Goal: Transaction & Acquisition: Purchase product/service

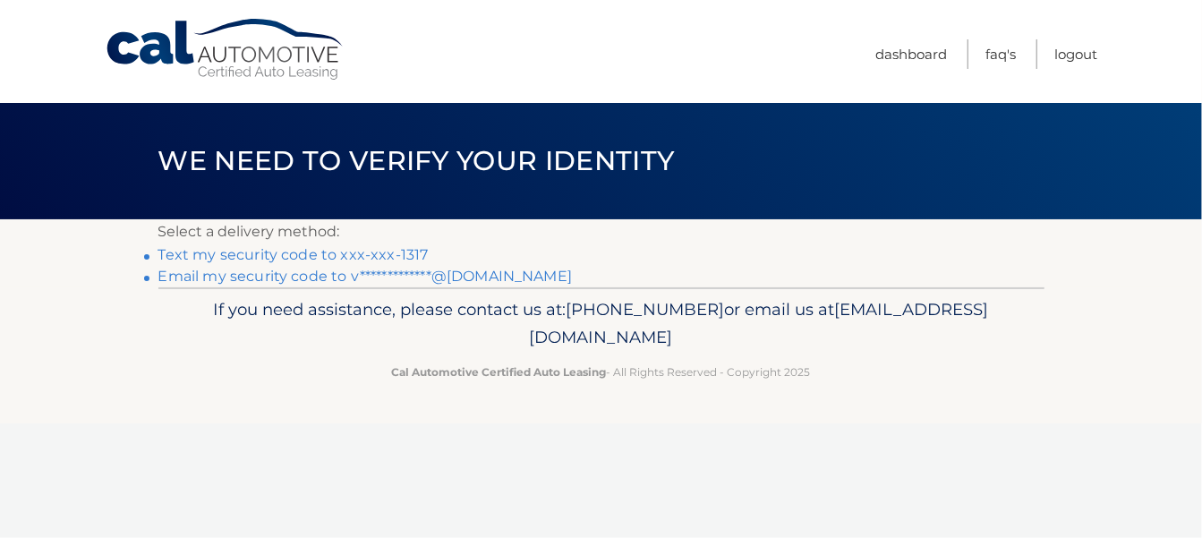
click at [276, 253] on link "Text my security code to xxx-xxx-1317" at bounding box center [293, 254] width 270 height 17
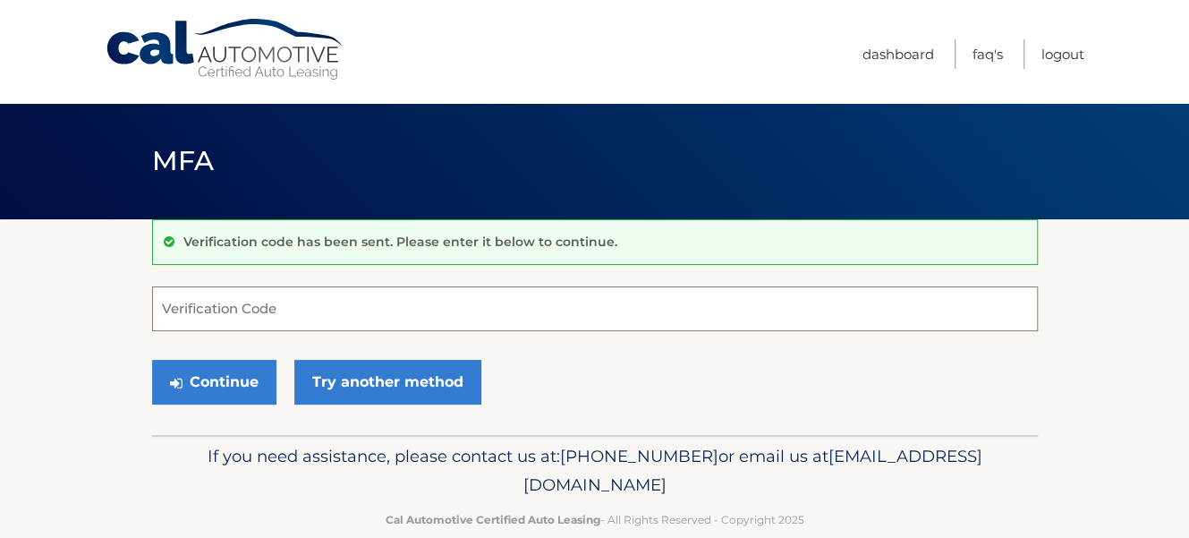
click at [211, 308] on input "Verification Code" at bounding box center [595, 308] width 886 height 45
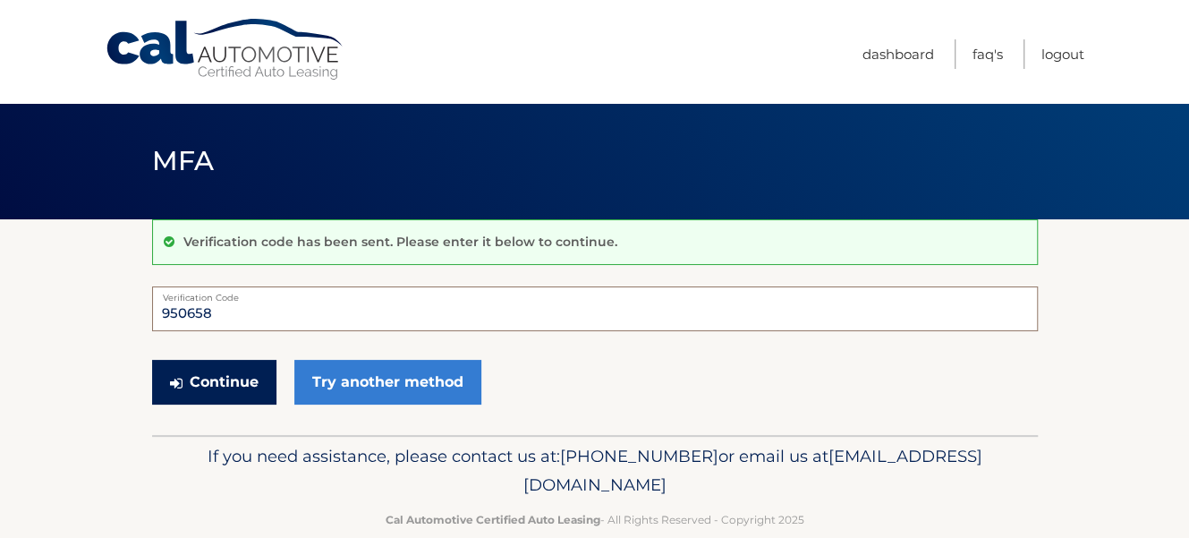
type input "950658"
click at [229, 376] on button "Continue" at bounding box center [214, 382] width 124 height 45
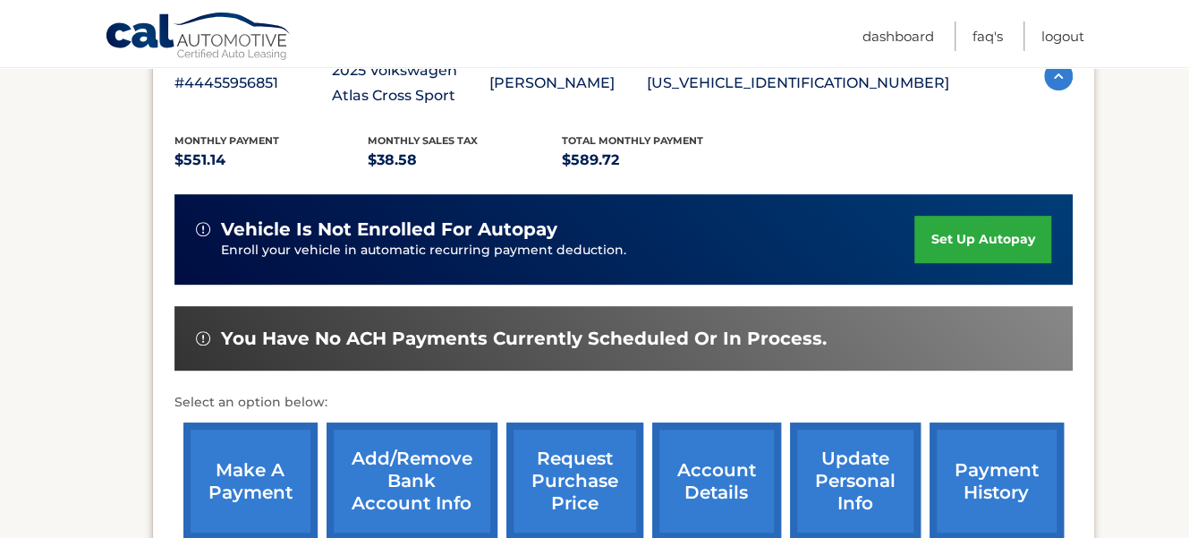
scroll to position [447, 0]
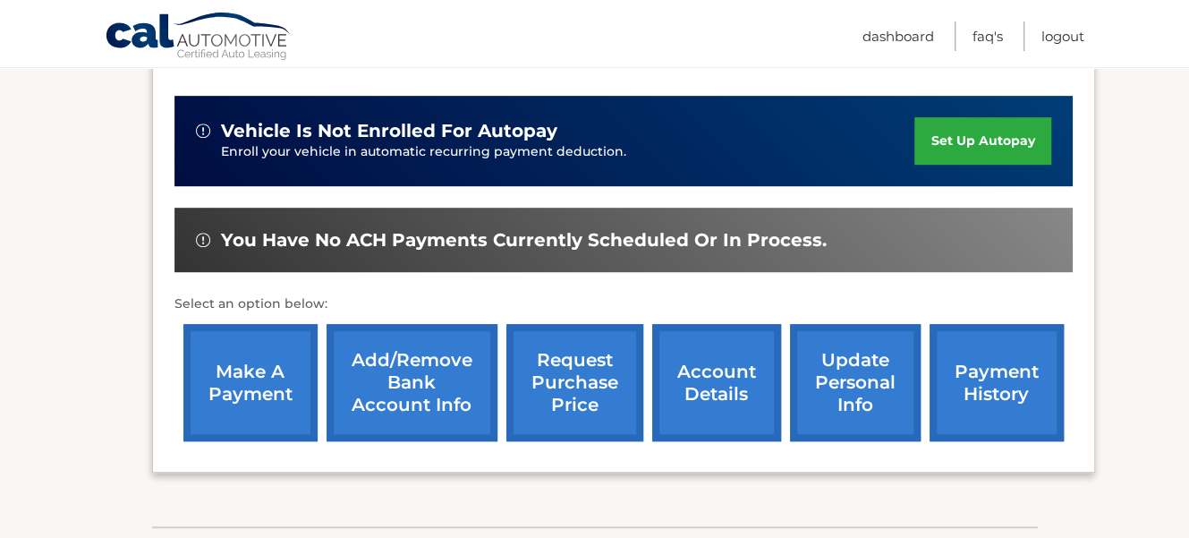
click at [1007, 387] on link "payment history" at bounding box center [997, 382] width 134 height 117
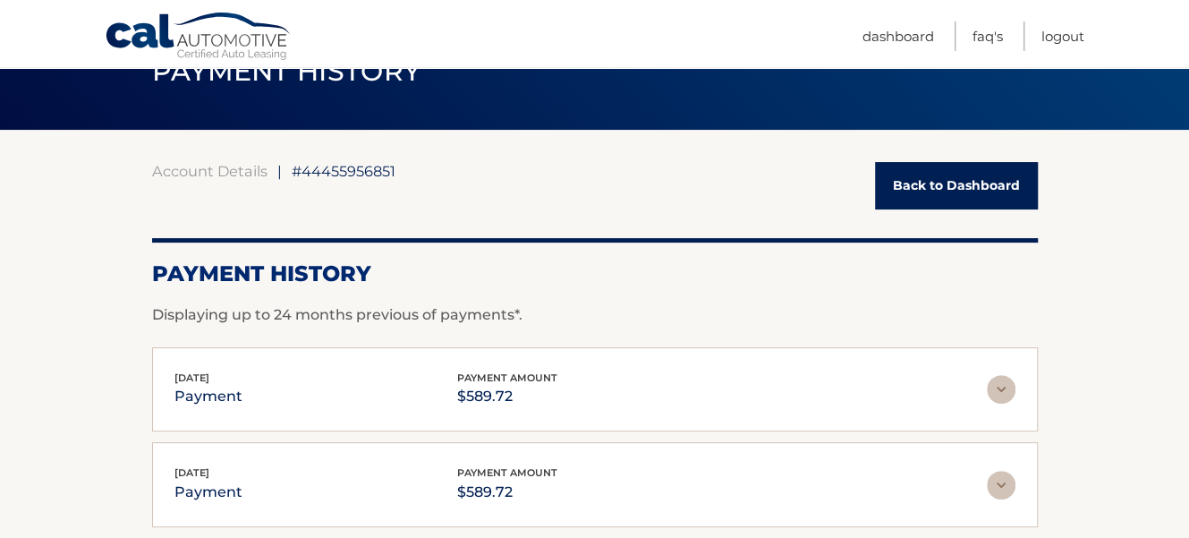
scroll to position [179, 0]
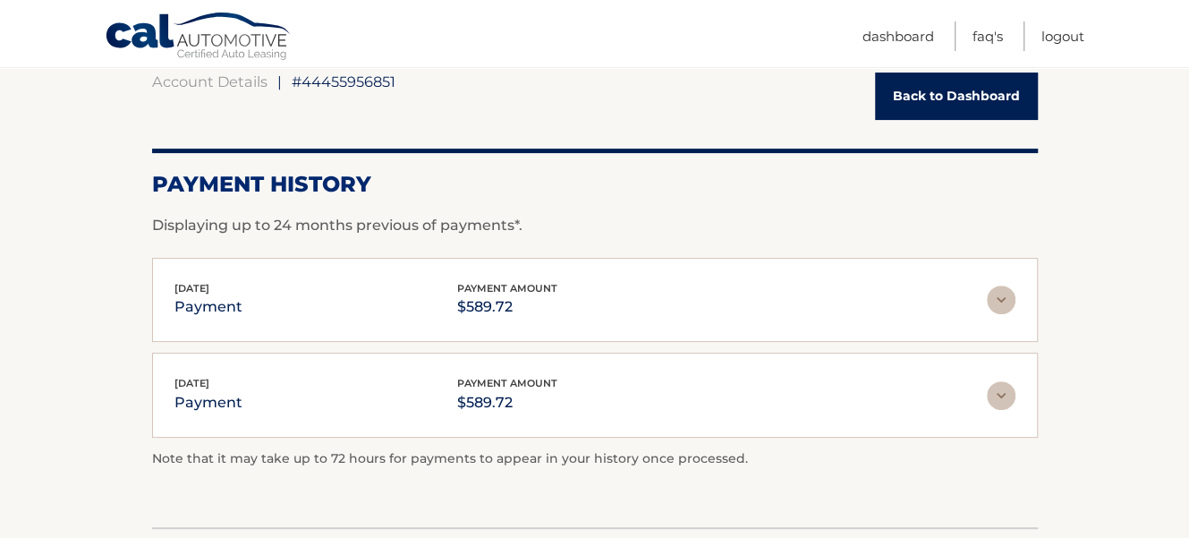
click at [879, 302] on div "Aug 01, 2025 payment payment amount $589.72" at bounding box center [580, 300] width 812 height 40
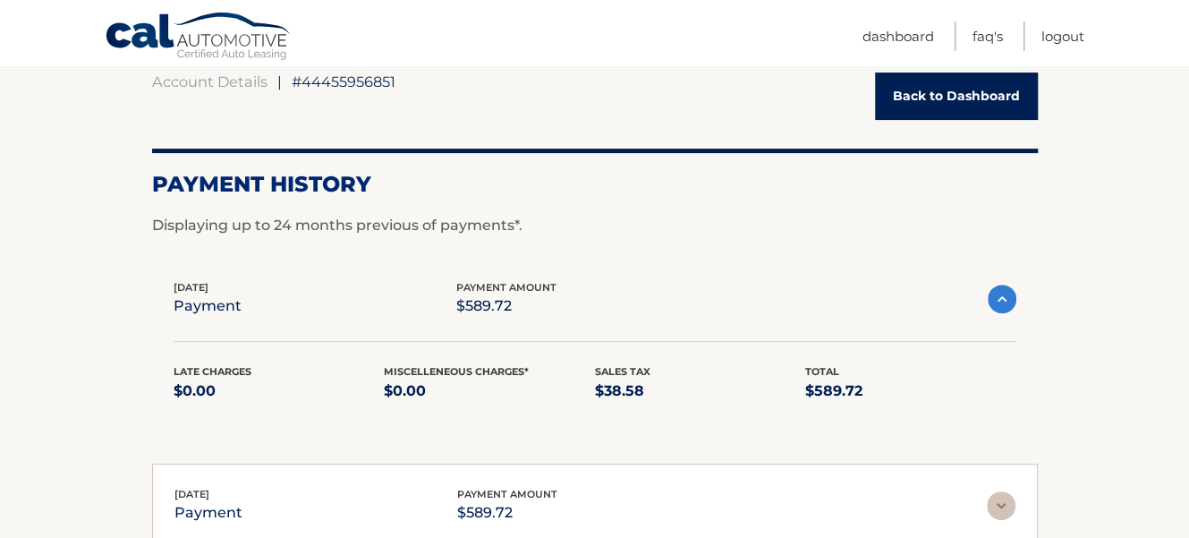
click at [999, 303] on img at bounding box center [1002, 299] width 29 height 29
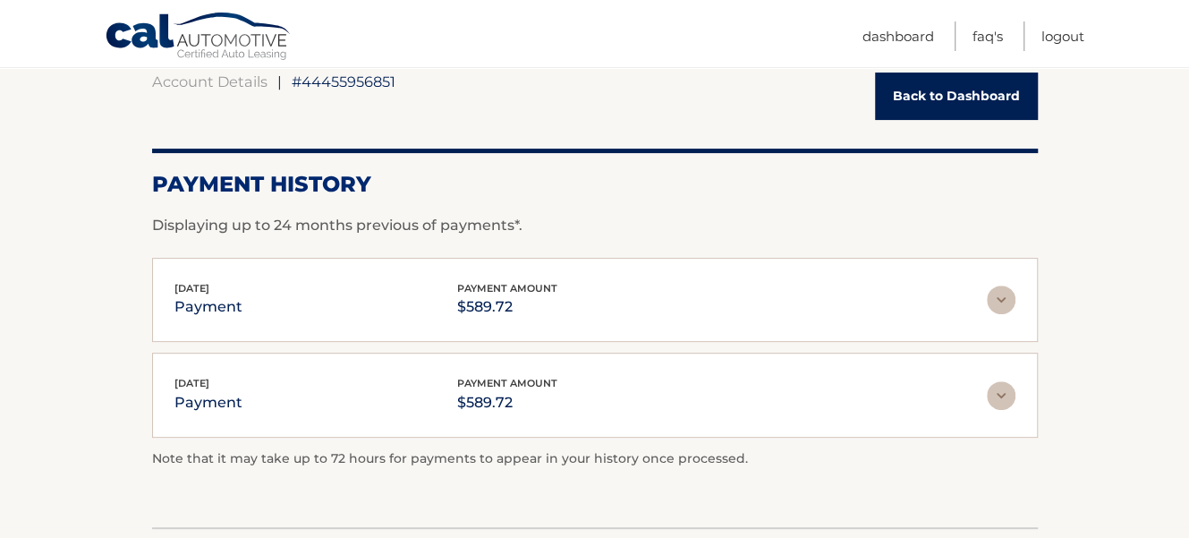
click at [909, 111] on link "Back to Dashboard" at bounding box center [956, 95] width 163 height 47
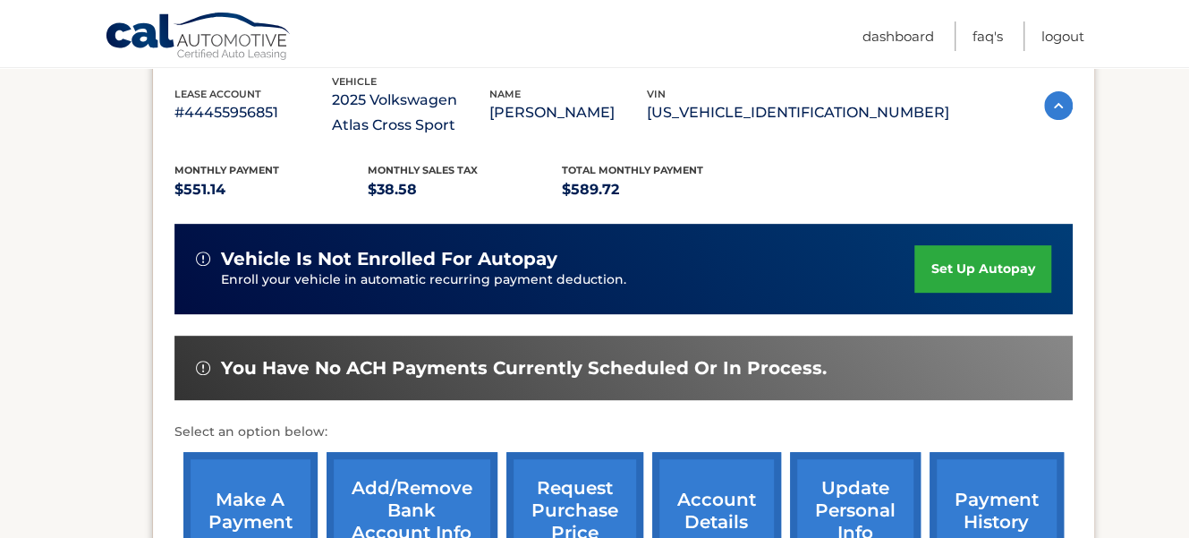
scroll to position [358, 0]
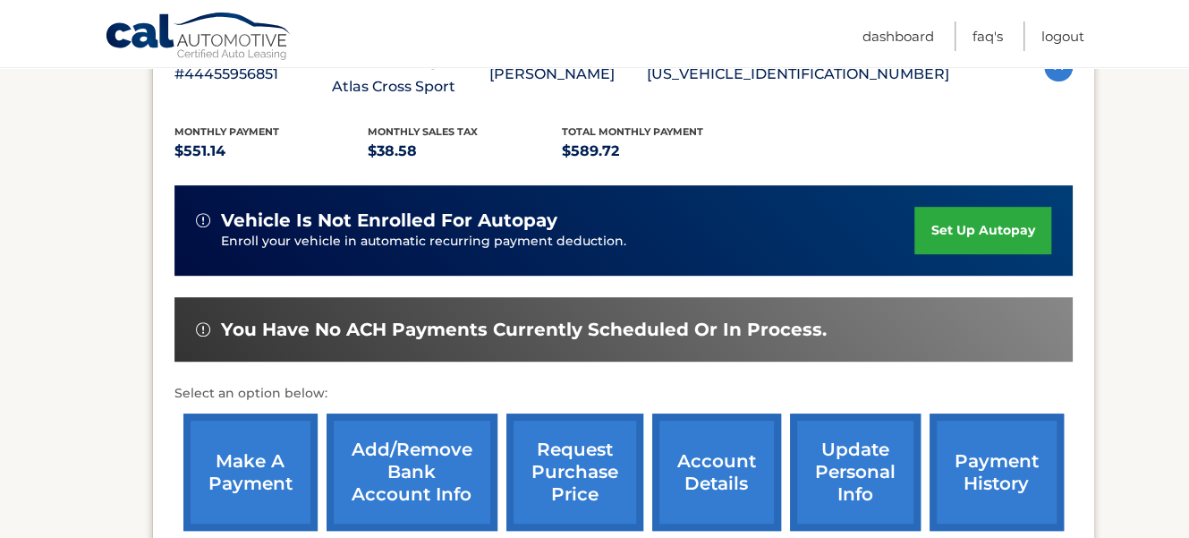
click at [227, 457] on link "make a payment" at bounding box center [250, 471] width 134 height 117
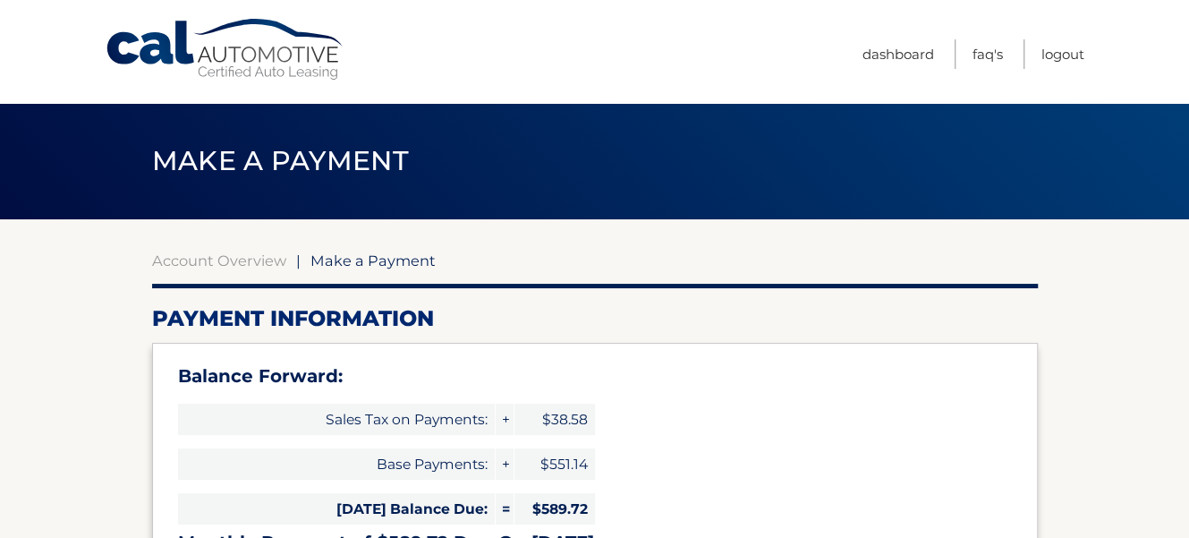
select select "ZDRjOGVjZGMtMDEzOS00NzIyLWE3M2QtZWRkZDcxZjY1YTY2"
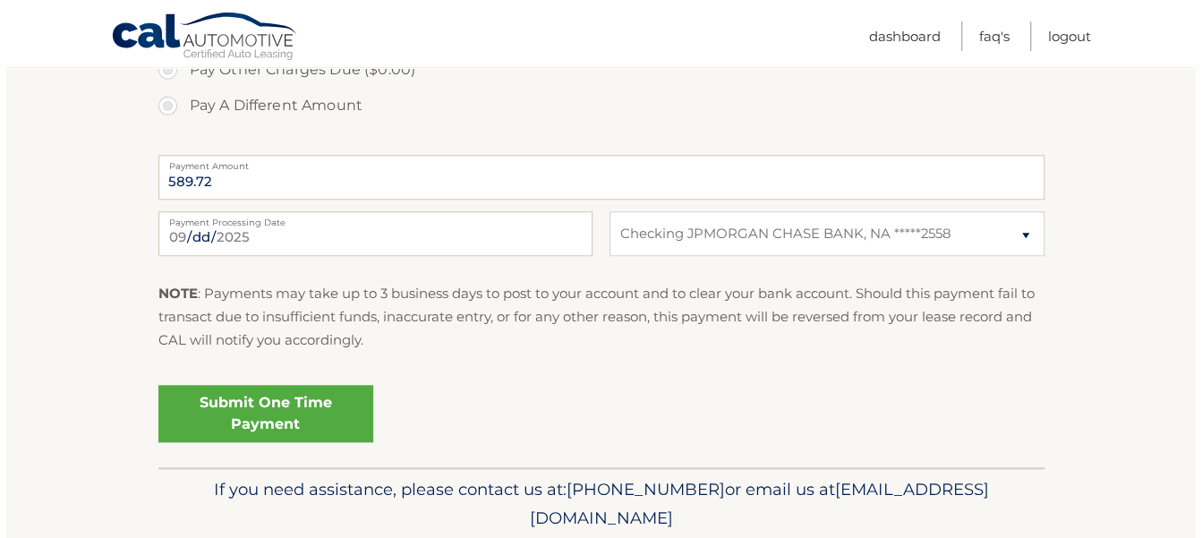
scroll to position [805, 0]
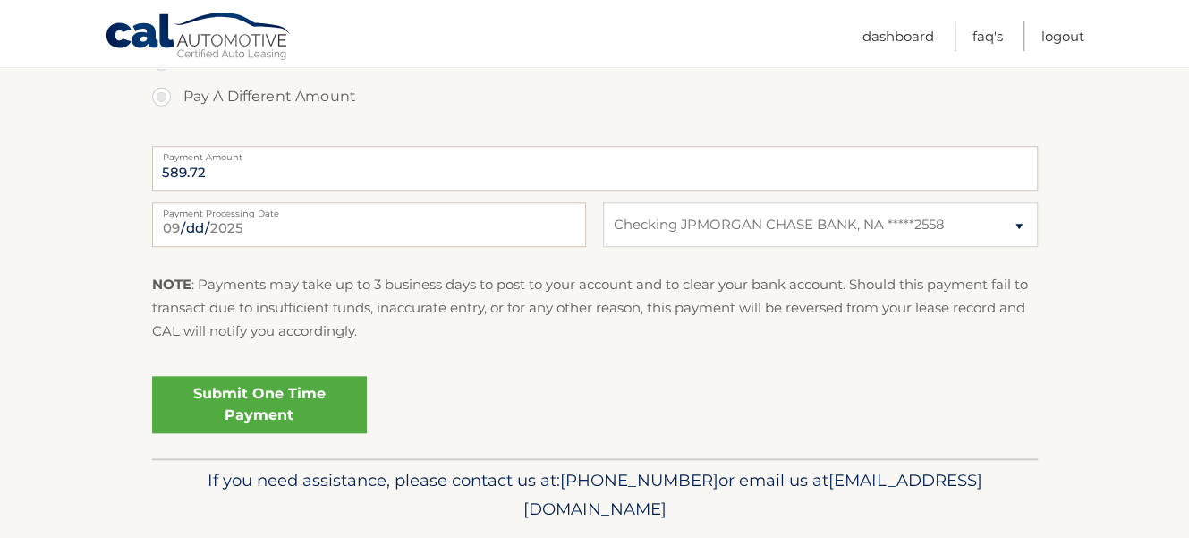
click at [266, 405] on link "Submit One Time Payment" at bounding box center [259, 404] width 215 height 57
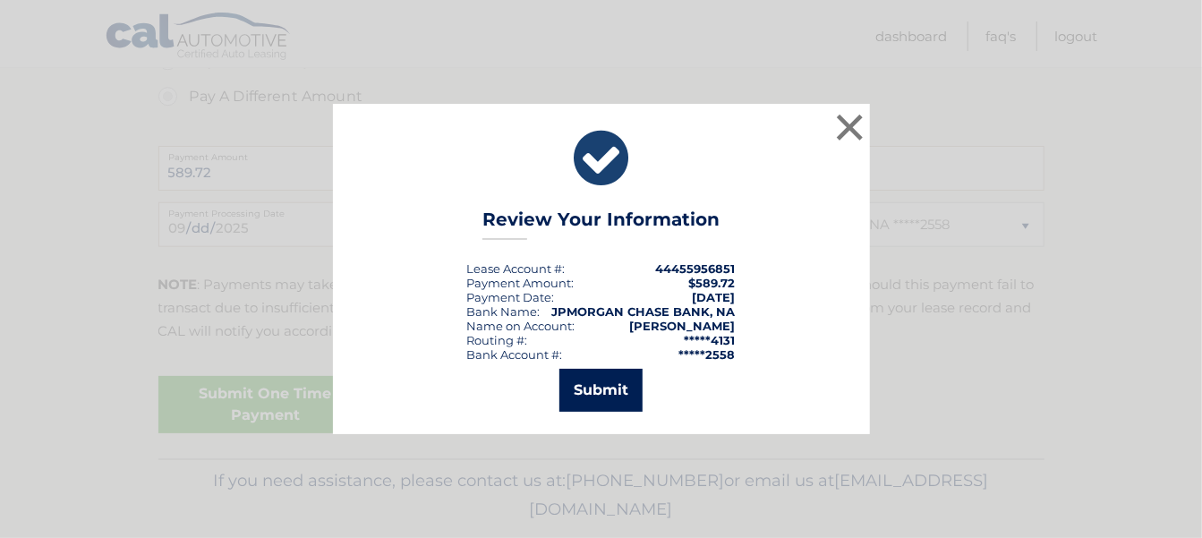
click at [592, 393] on button "Submit" at bounding box center [600, 390] width 83 height 43
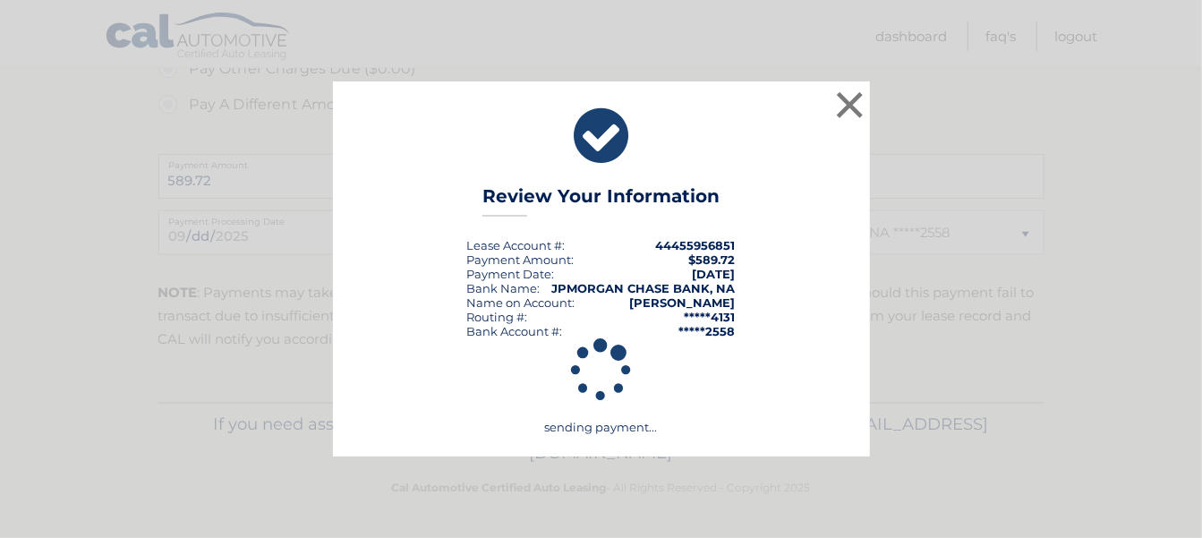
scroll to position [795, 0]
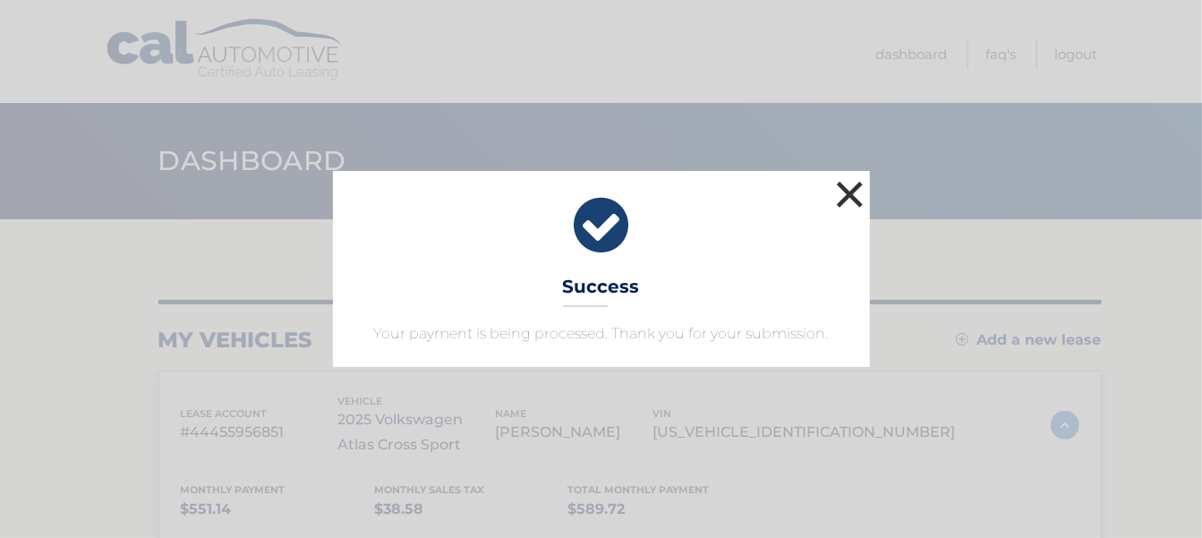
click at [856, 197] on button "×" at bounding box center [850, 194] width 36 height 36
